Goal: Information Seeking & Learning: Learn about a topic

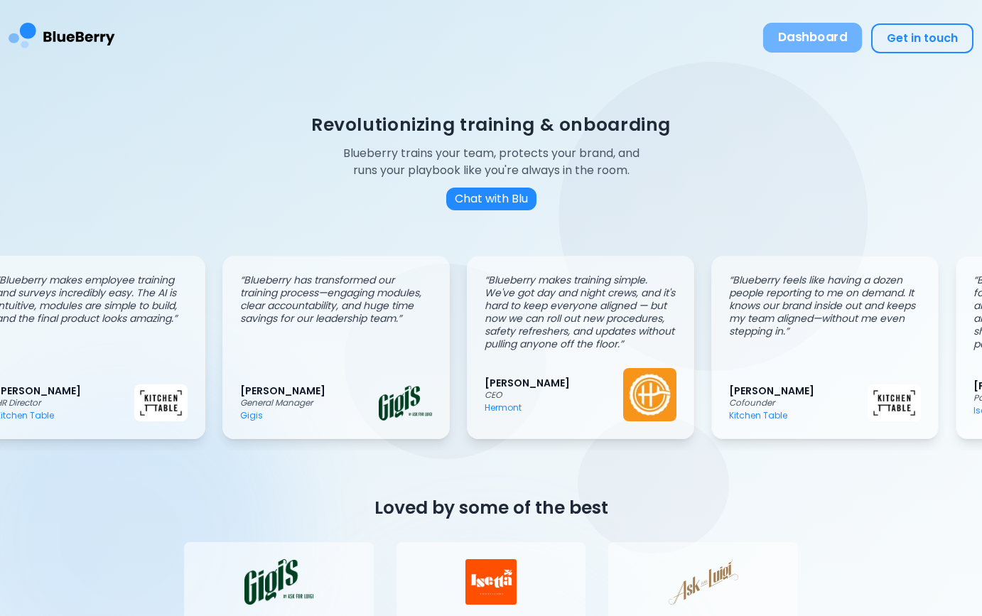
scroll to position [0, 36]
click at [824, 43] on button "Dashboard" at bounding box center [812, 38] width 99 height 30
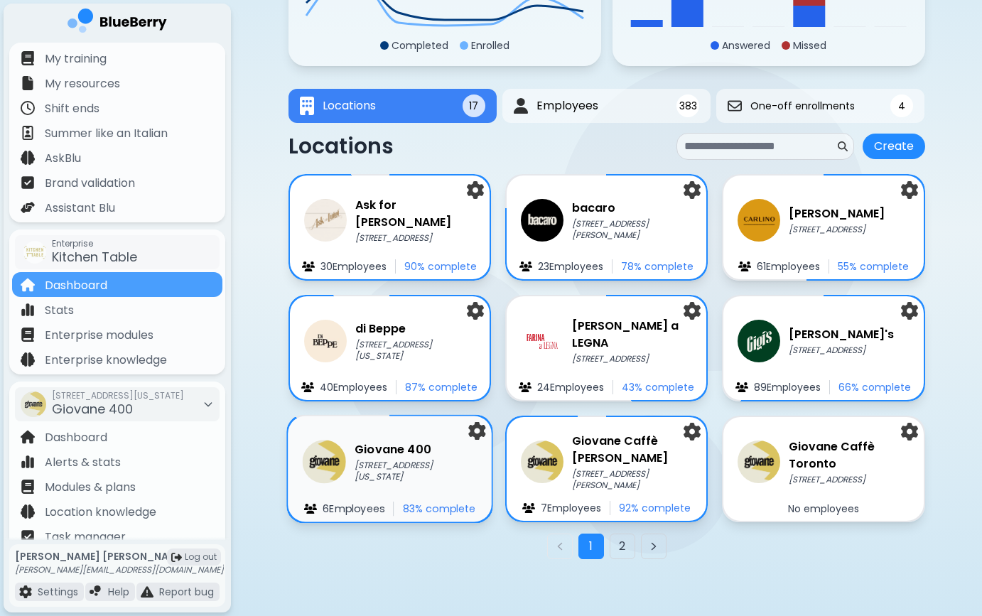
click at [387, 469] on p "[STREET_ADDRESS][US_STATE]" at bounding box center [416, 471] width 123 height 23
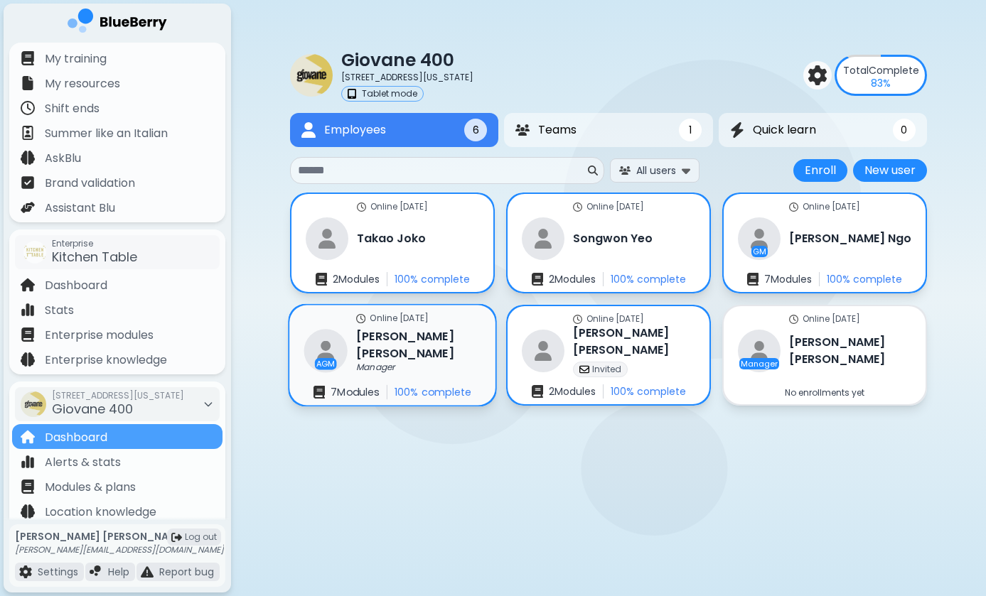
click at [377, 339] on h3 "[PERSON_NAME]" at bounding box center [418, 345] width 124 height 35
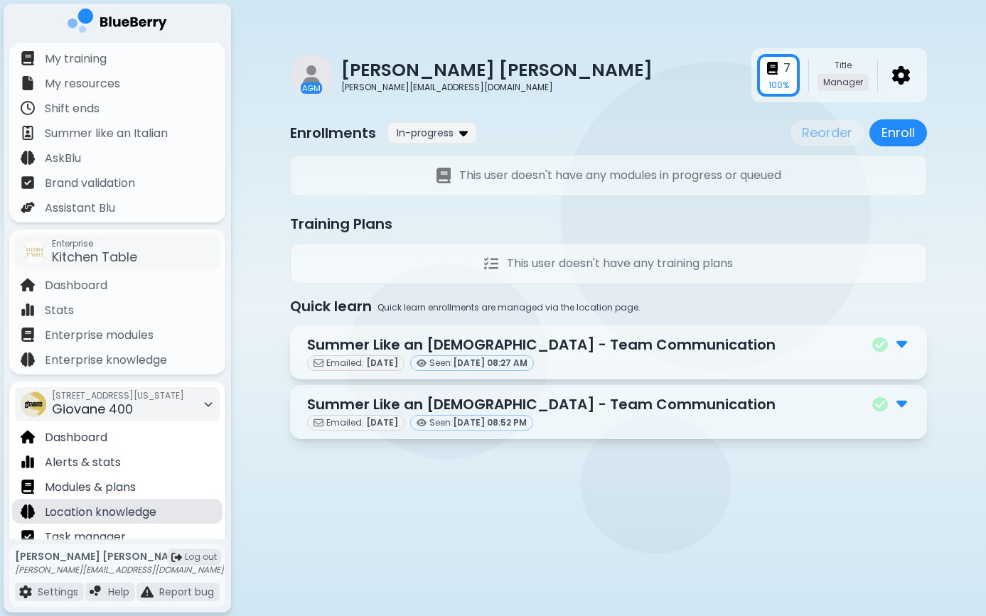
click at [80, 515] on p "Location knowledge" at bounding box center [101, 512] width 112 height 17
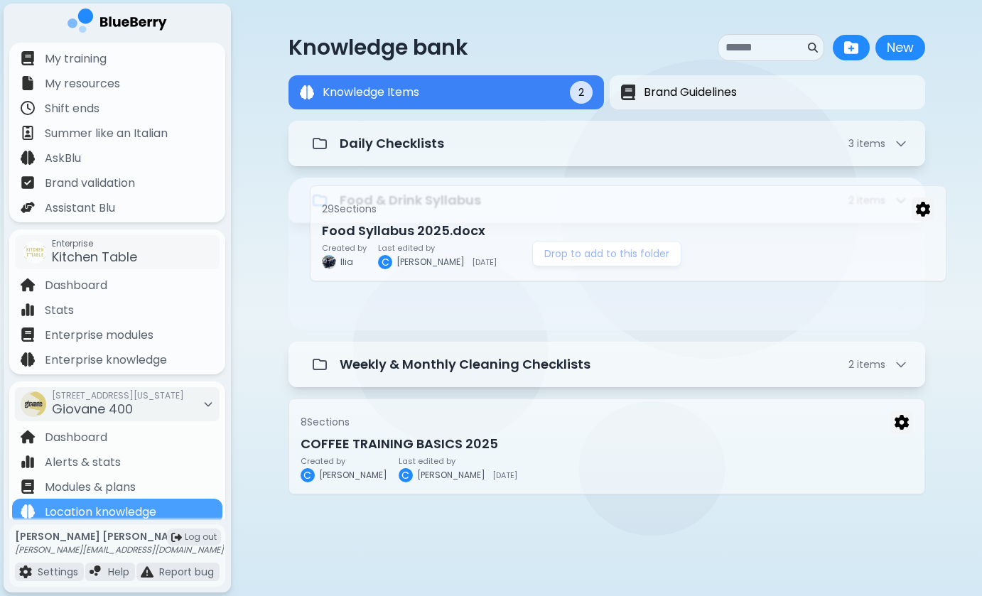
drag, startPoint x: 429, startPoint y: 339, endPoint x: 448, endPoint y: 225, distance: 116.0
click at [448, 225] on div "Daily Checklists 3 item s Food & Drink Syllabus 2 item s Drop to add to this fo…" at bounding box center [607, 355] width 637 height 469
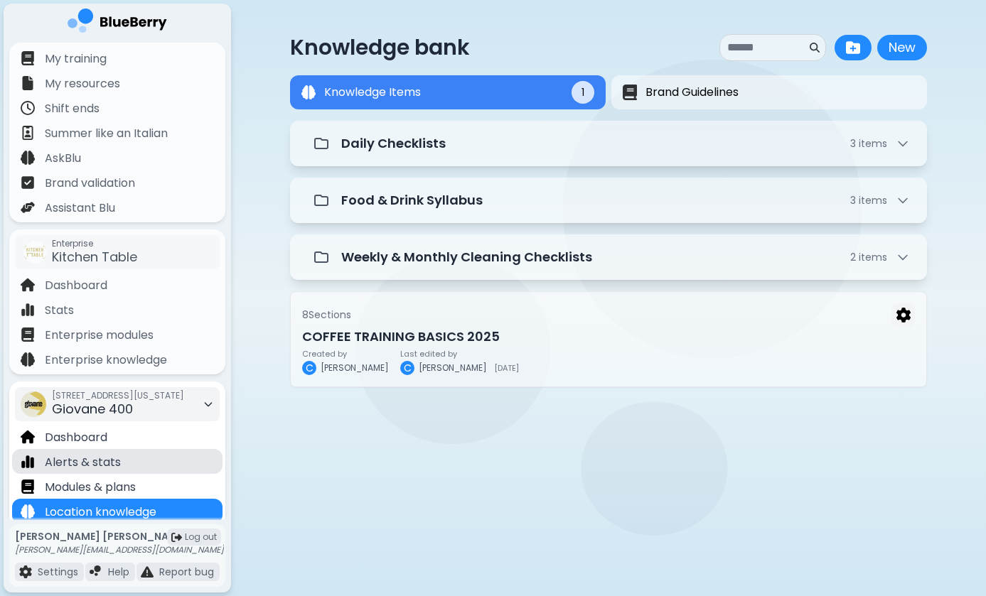
click at [124, 460] on div "Alerts & stats" at bounding box center [117, 461] width 210 height 25
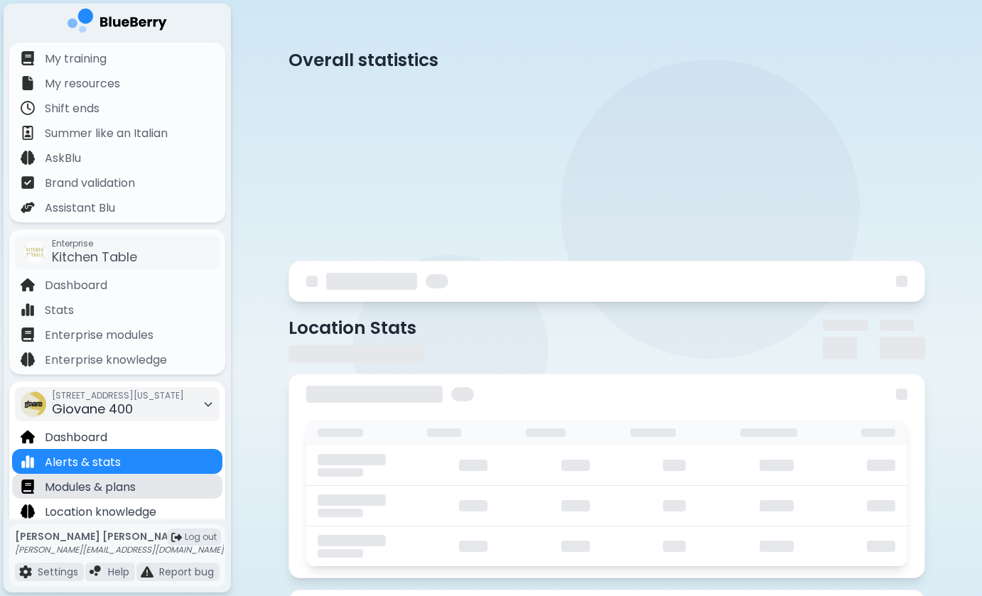
click at [153, 487] on div "Modules & plans" at bounding box center [117, 486] width 210 height 25
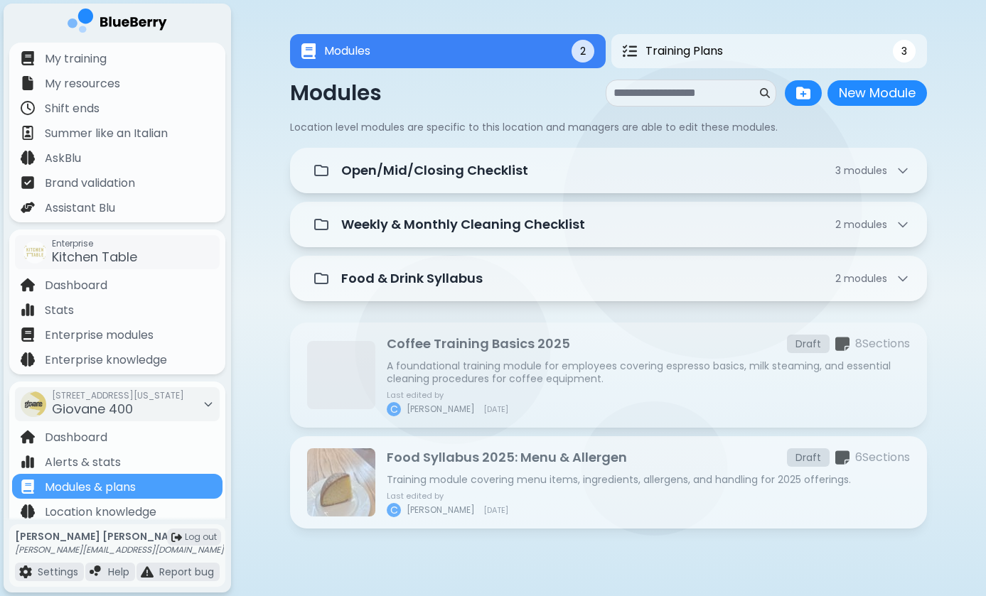
click at [544, 478] on p "Training module covering menu items, ingredients, allergens, and handling for 2…" at bounding box center [648, 479] width 523 height 13
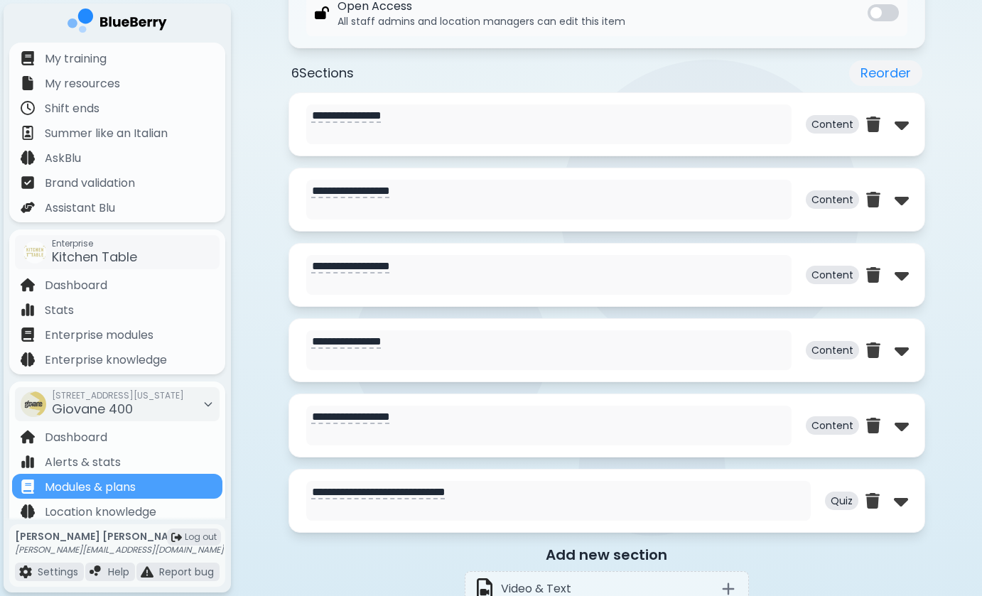
scroll to position [670, 0]
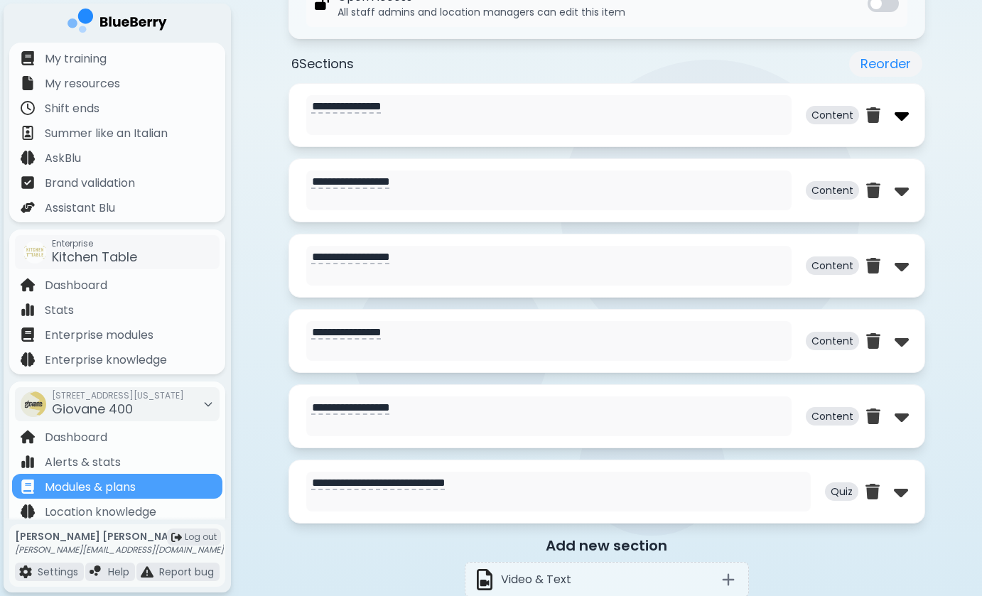
click at [903, 115] on img at bounding box center [902, 115] width 14 height 23
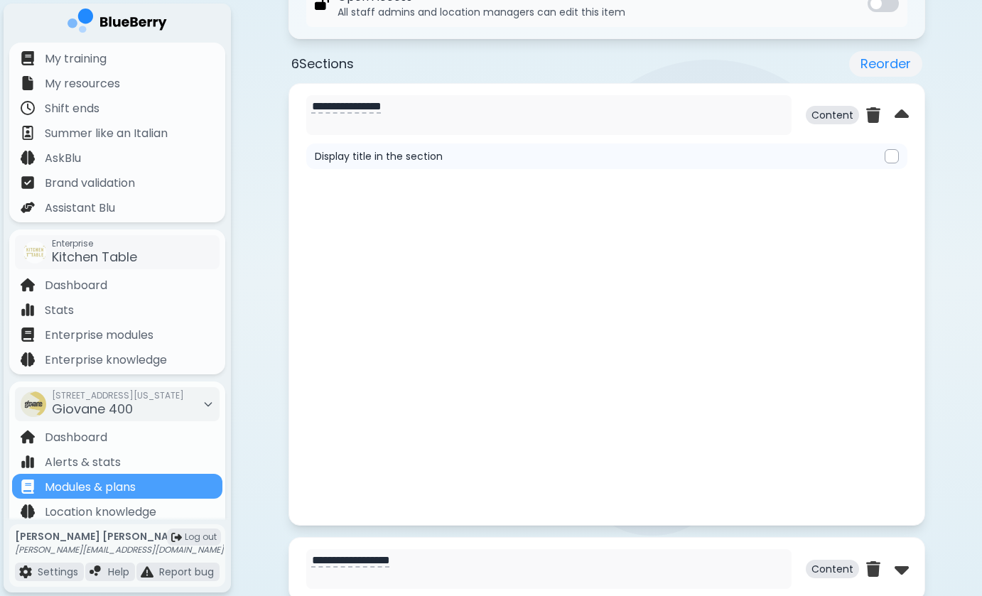
type textarea "**********"
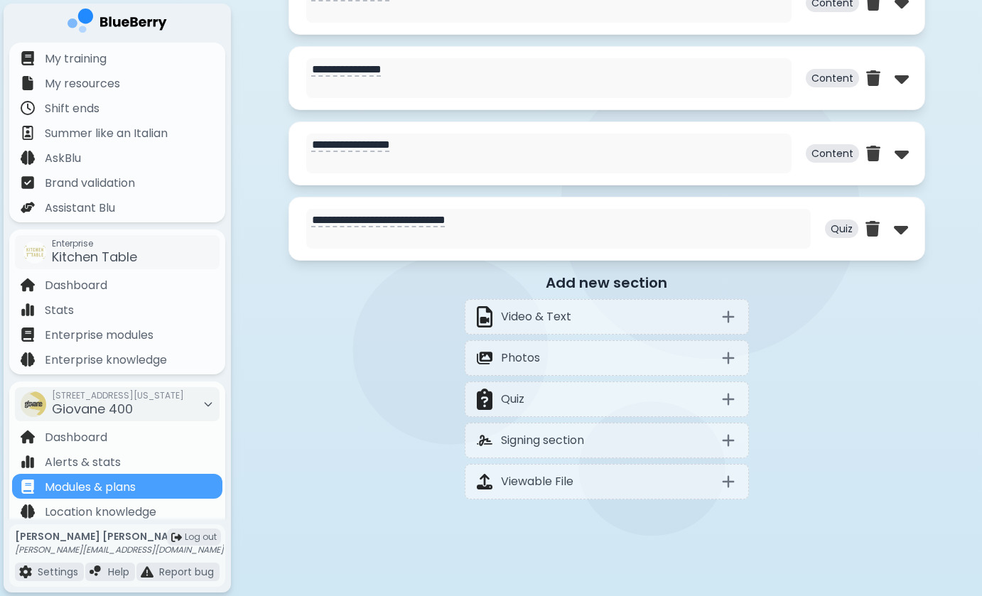
scroll to position [1630, 0]
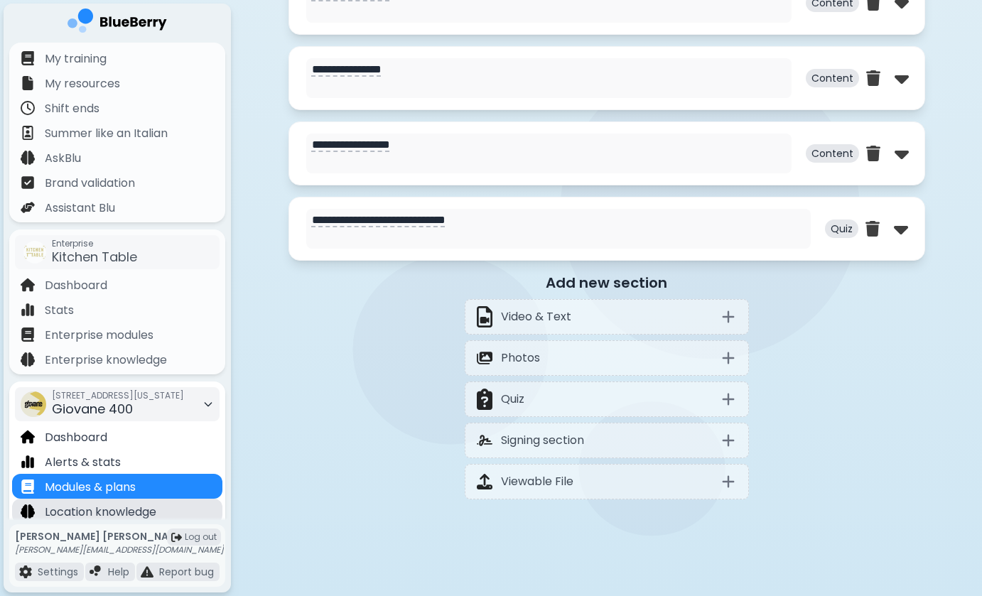
click at [163, 517] on div "Location knowledge" at bounding box center [117, 511] width 210 height 25
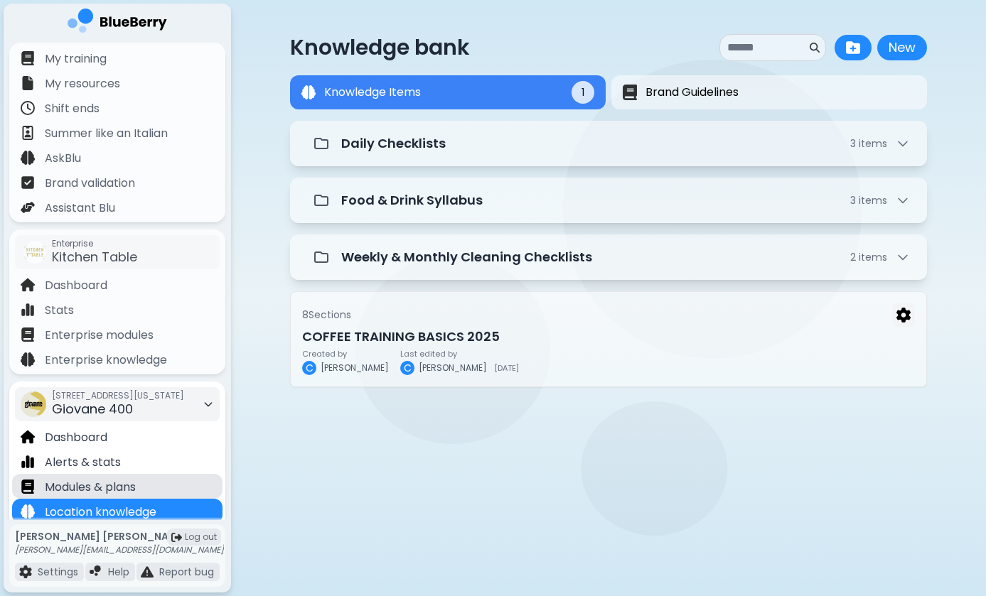
click at [188, 488] on div "Modules & plans" at bounding box center [117, 486] width 210 height 25
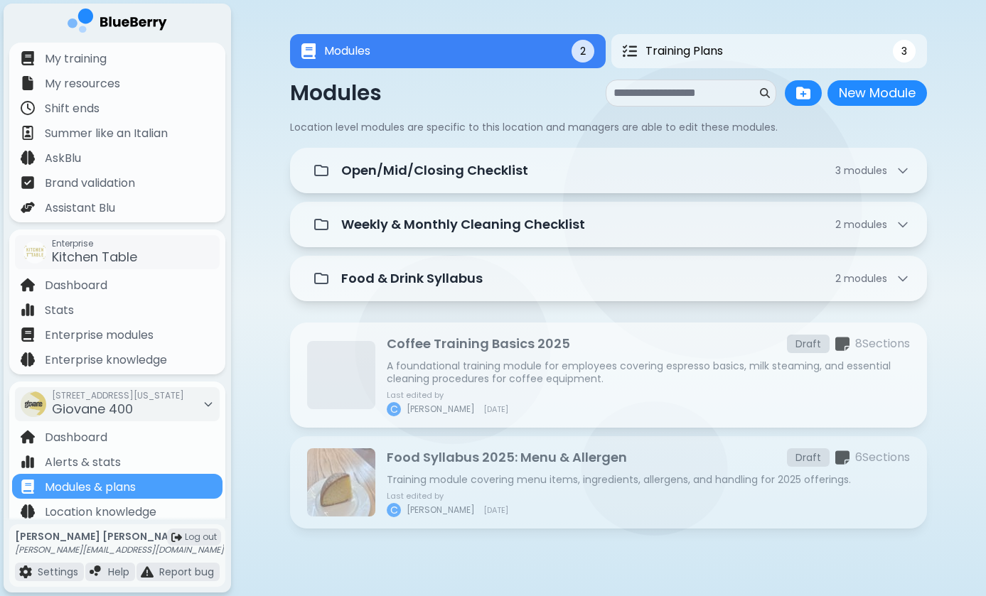
click at [490, 371] on p "A foundational training module for employees covering espresso basics, milk ste…" at bounding box center [648, 373] width 523 height 26
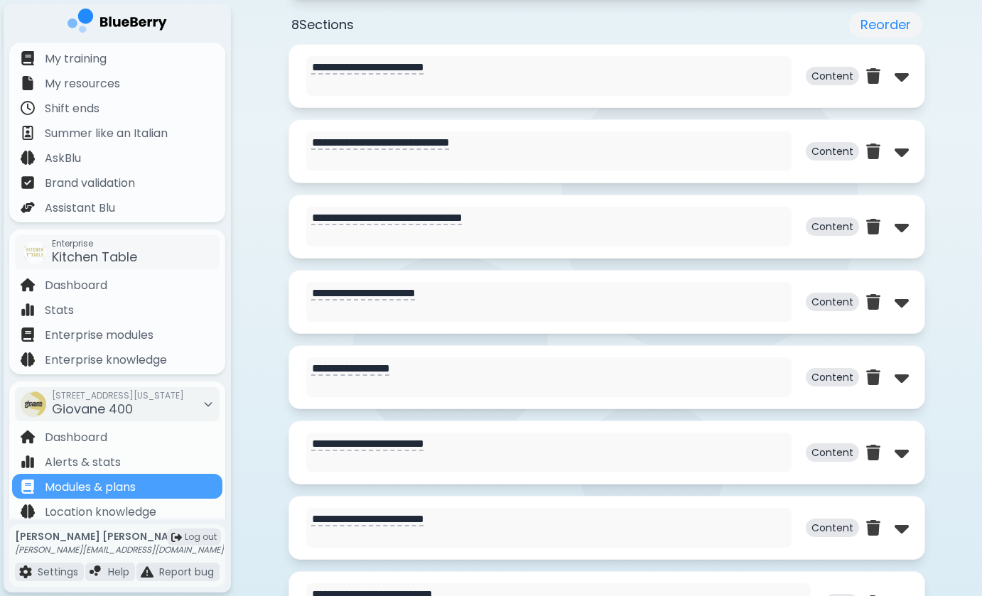
scroll to position [710, 0]
click at [903, 75] on img at bounding box center [902, 75] width 14 height 23
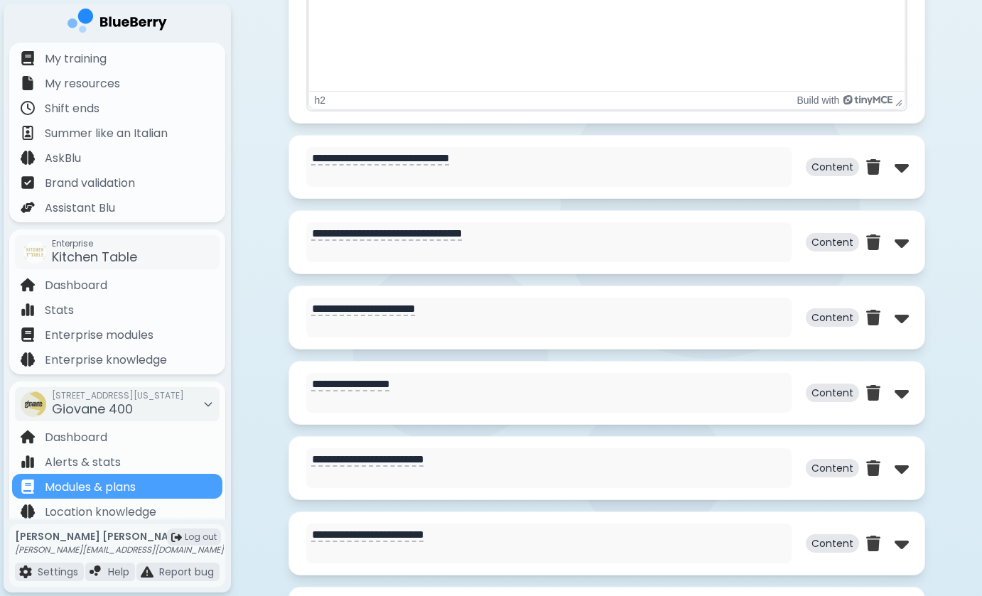
scroll to position [1601, 0]
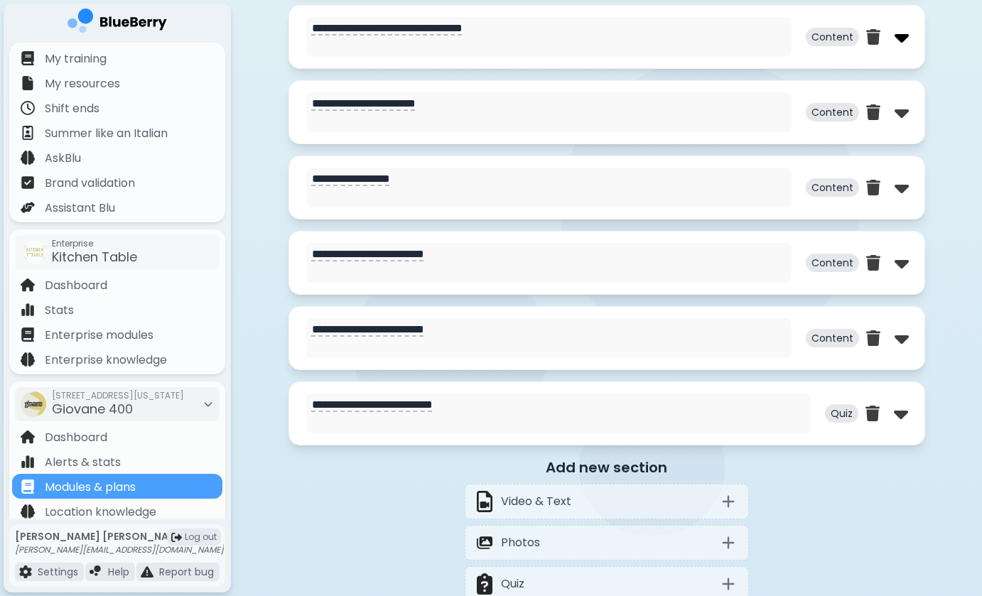
click at [897, 32] on img at bounding box center [902, 37] width 14 height 23
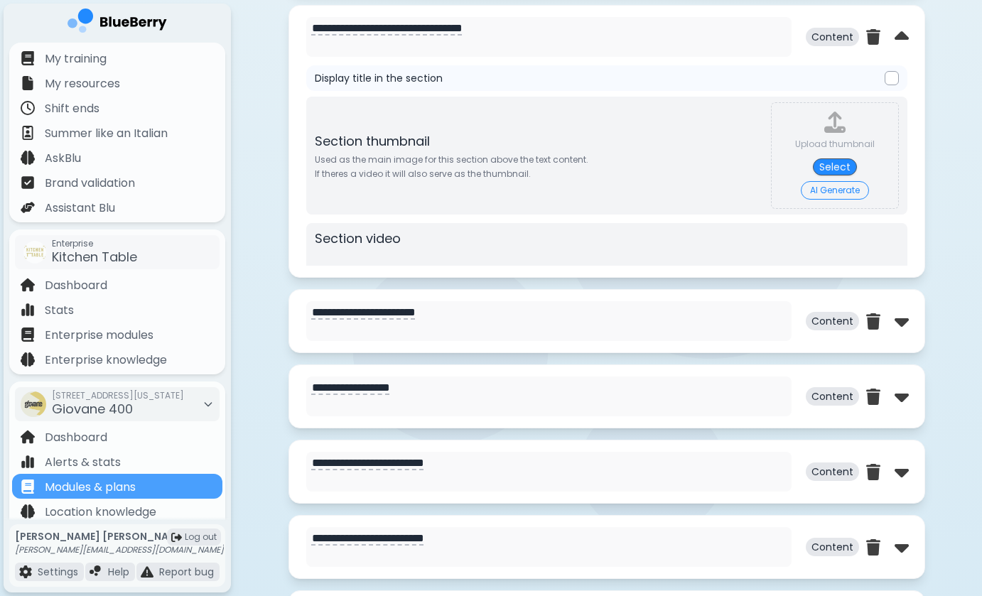
scroll to position [0, 0]
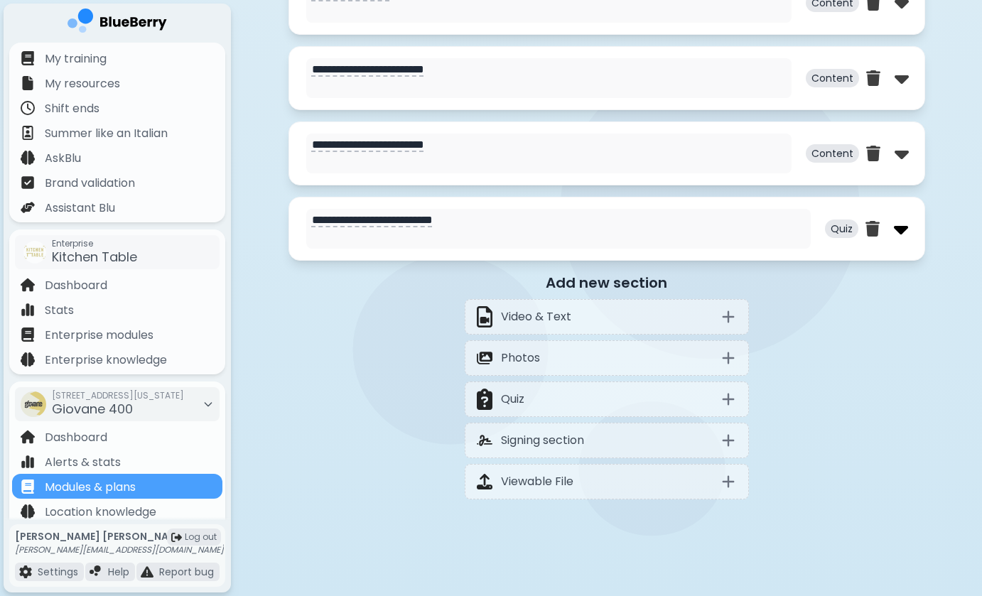
click at [902, 227] on img at bounding box center [901, 228] width 14 height 23
select select "**"
select select "*"
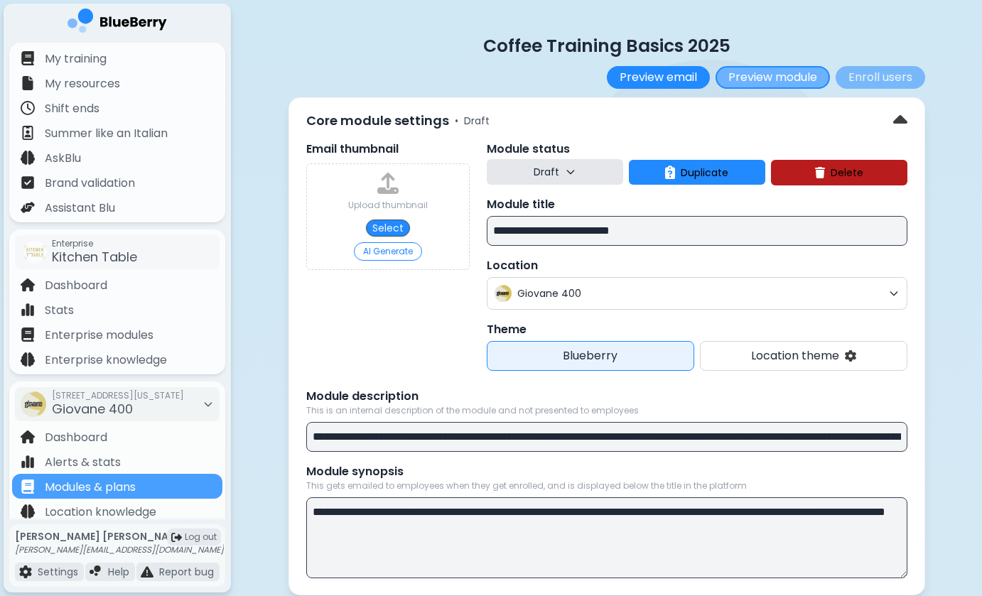
click at [793, 78] on button "Preview module" at bounding box center [773, 77] width 114 height 23
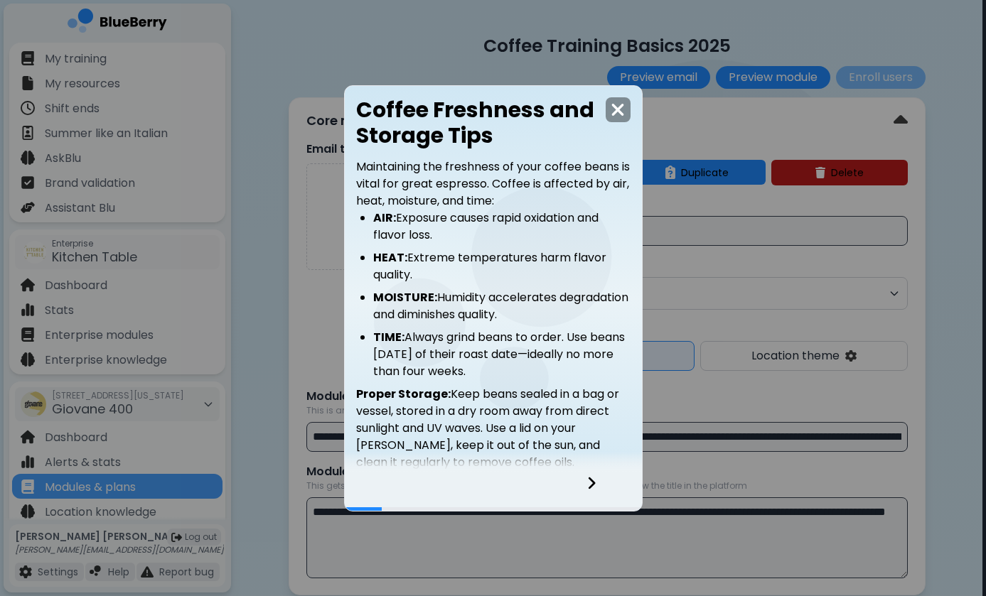
click at [593, 480] on icon at bounding box center [591, 483] width 10 height 16
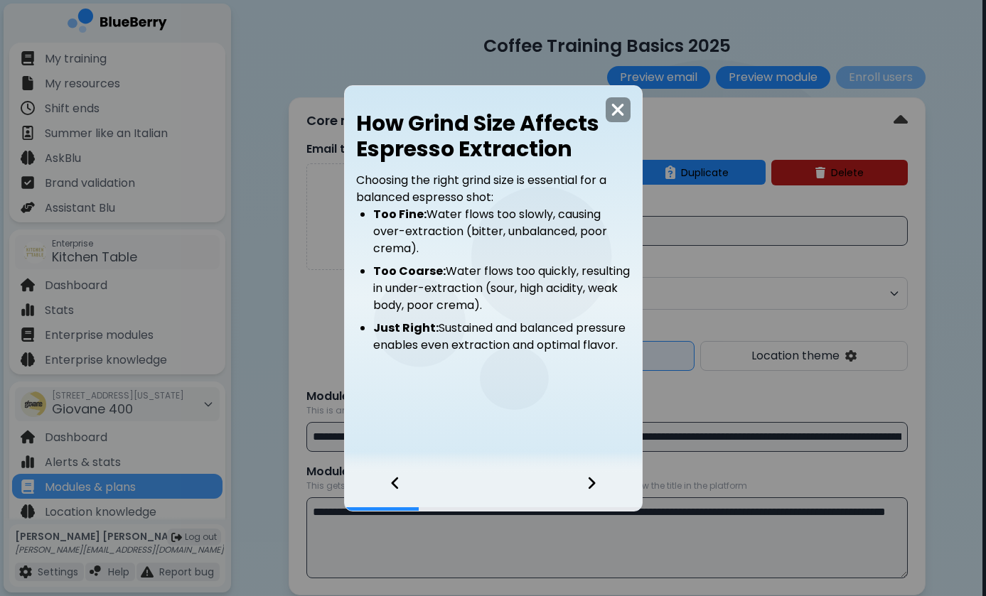
click at [593, 483] on icon at bounding box center [591, 483] width 7 height 12
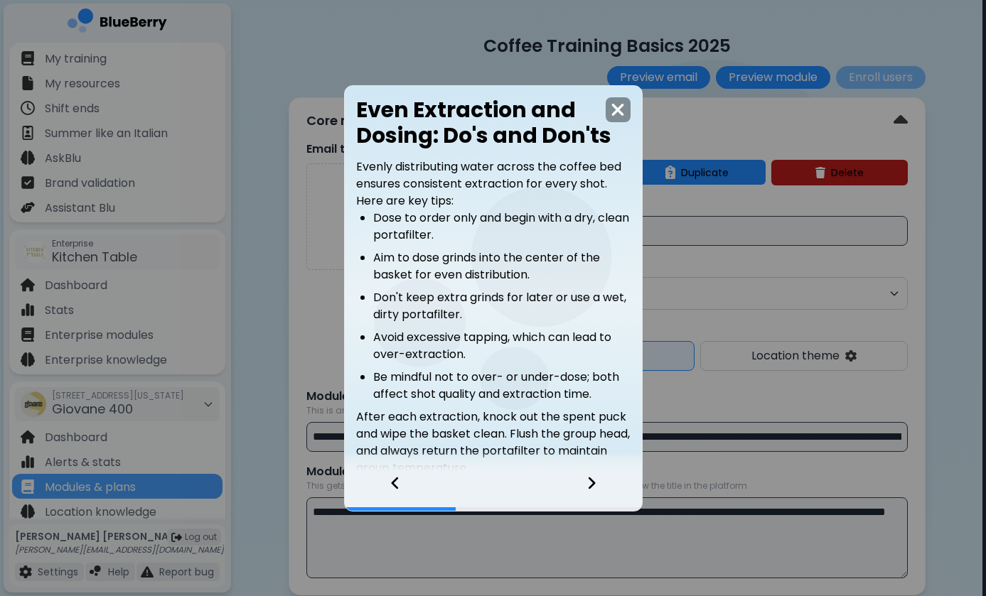
click at [593, 483] on icon at bounding box center [591, 483] width 7 height 12
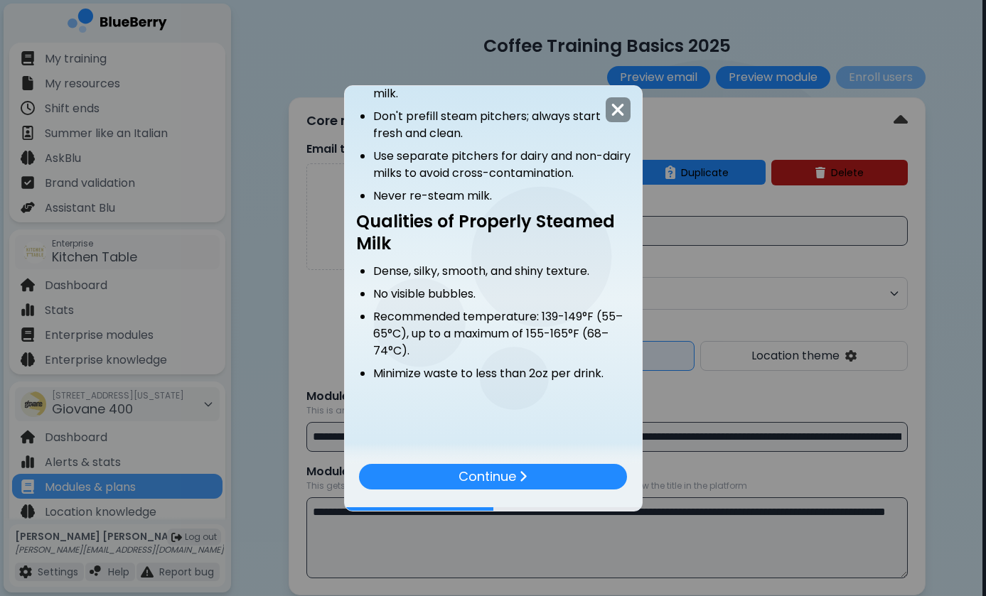
scroll to position [150, 0]
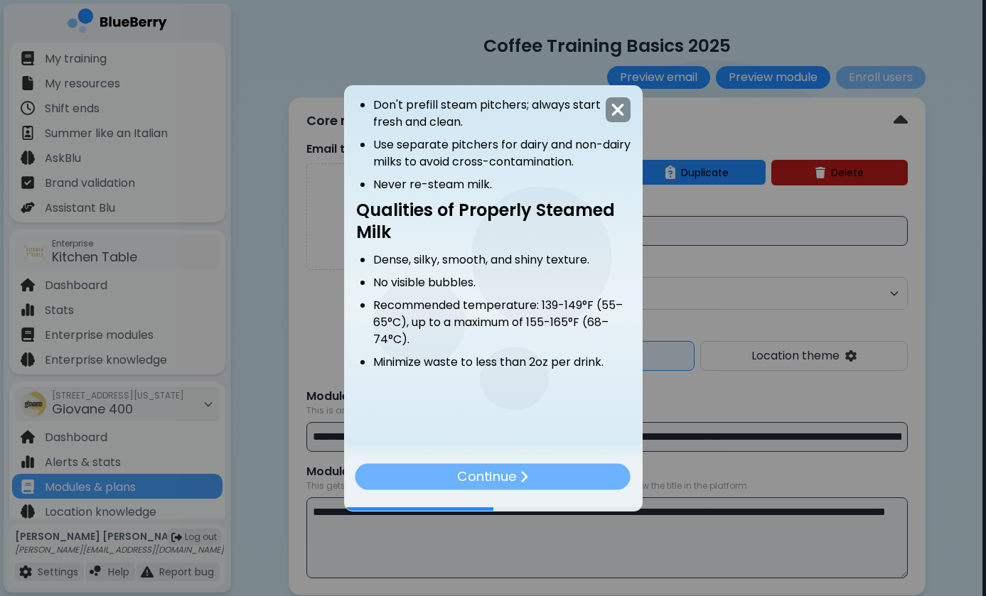
click at [526, 480] on img at bounding box center [524, 477] width 9 height 14
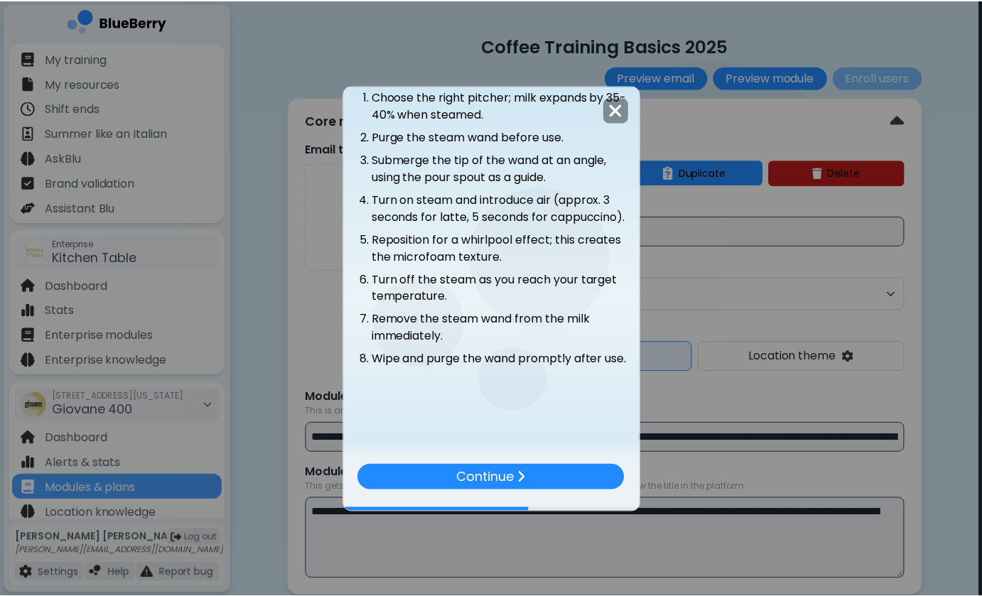
scroll to position [87, 0]
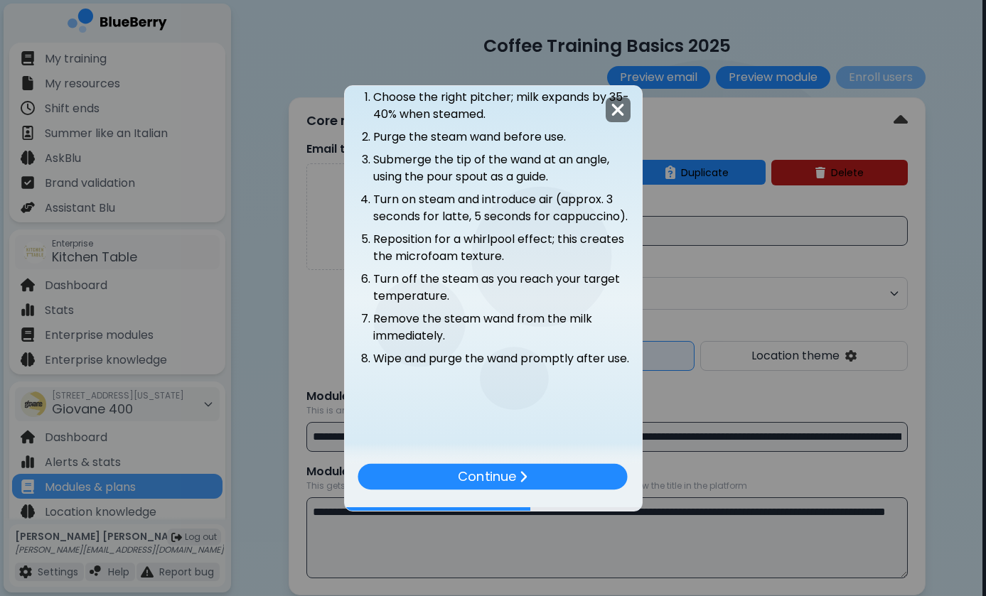
click at [612, 109] on img at bounding box center [617, 109] width 14 height 19
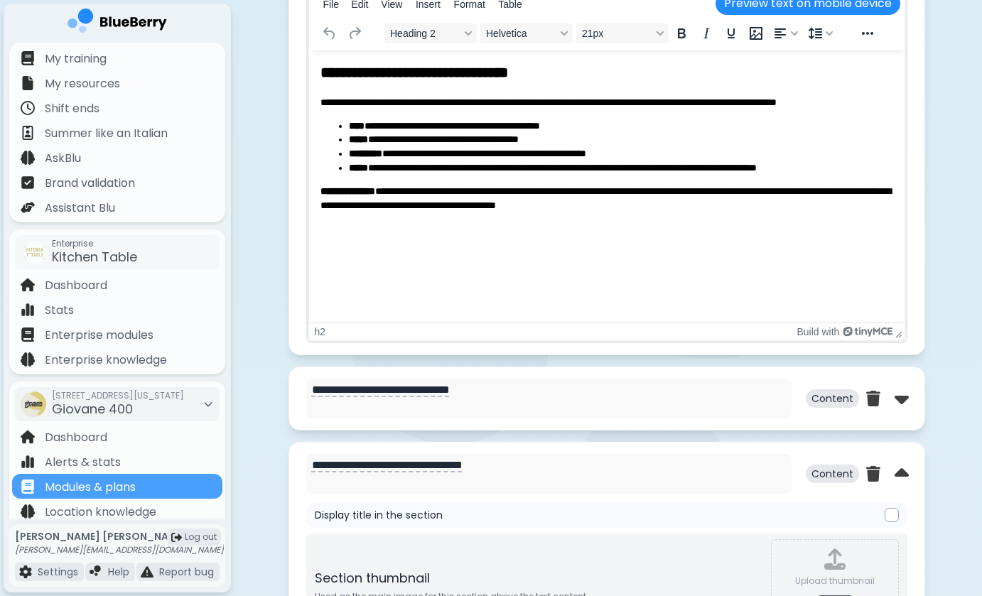
scroll to position [1163, 0]
